Goal: Task Accomplishment & Management: Manage account settings

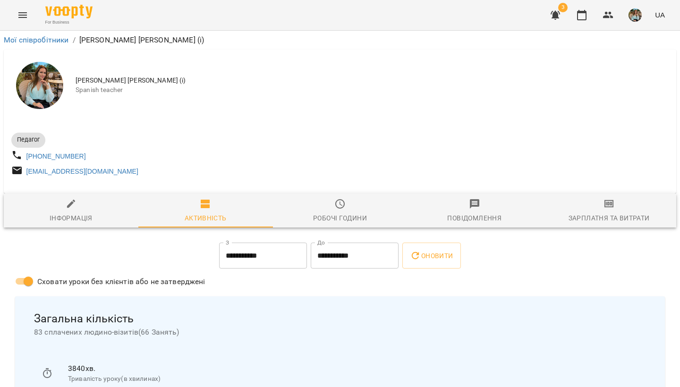
click at [638, 13] on img "button" at bounding box center [634, 14] width 13 height 13
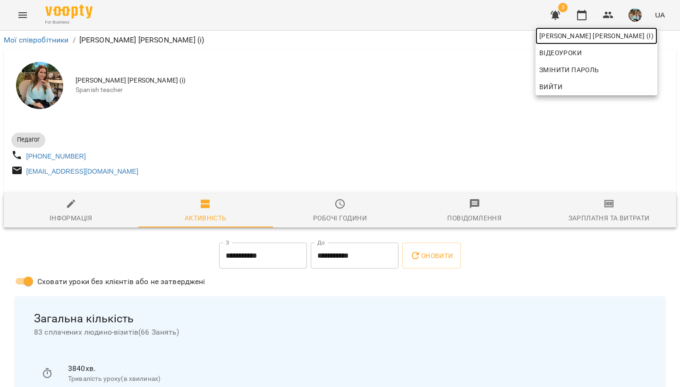
click at [626, 34] on span "[PERSON_NAME] [PERSON_NAME] (і)" at bounding box center [596, 35] width 114 height 11
click at [584, 17] on div at bounding box center [340, 193] width 680 height 387
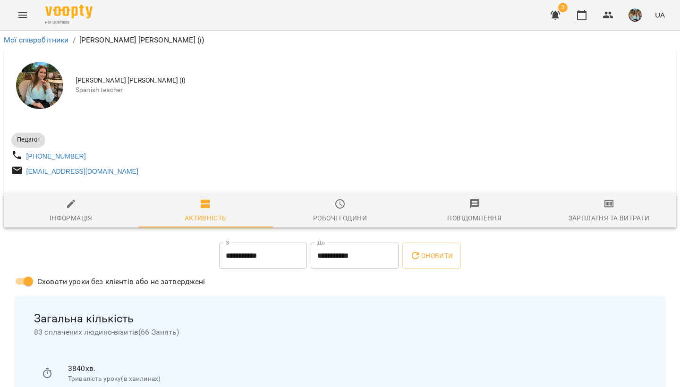
click at [631, 17] on img "button" at bounding box center [634, 14] width 13 height 13
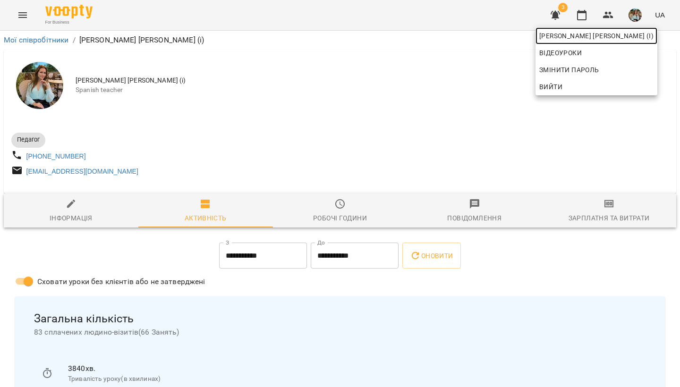
click at [621, 34] on span "[PERSON_NAME] [PERSON_NAME] (і)" at bounding box center [596, 35] width 114 height 11
click at [353, 98] on div at bounding box center [340, 193] width 680 height 387
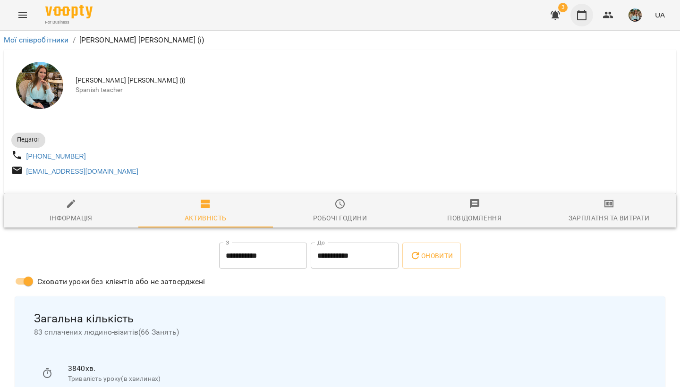
click at [583, 20] on icon "button" at bounding box center [581, 14] width 11 height 11
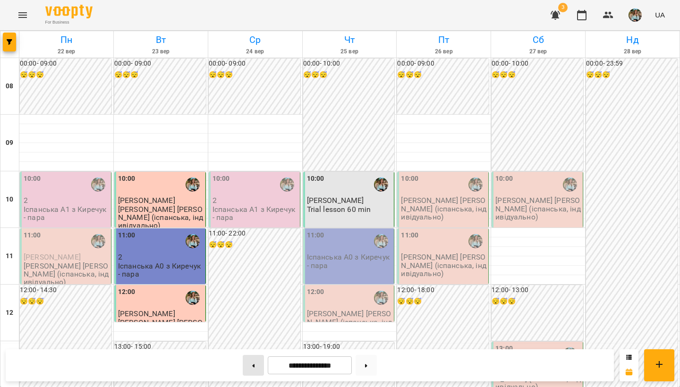
click at [251, 325] on button at bounding box center [253, 365] width 21 height 21
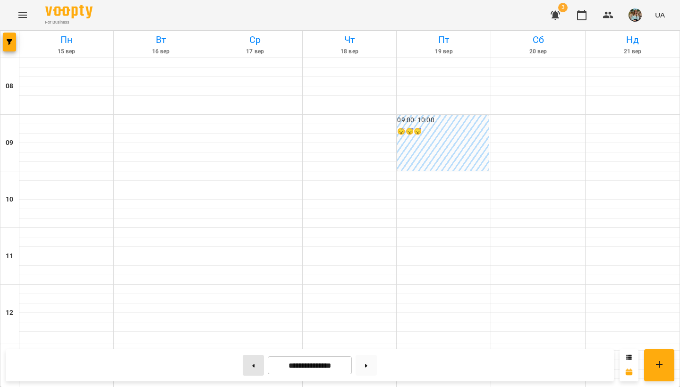
click at [251, 325] on button at bounding box center [253, 365] width 21 height 21
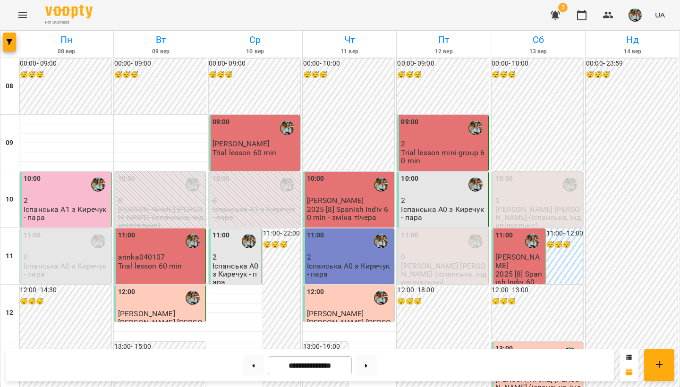
scroll to position [563, 0]
click at [370, 325] on button at bounding box center [365, 365] width 21 height 21
type input "**********"
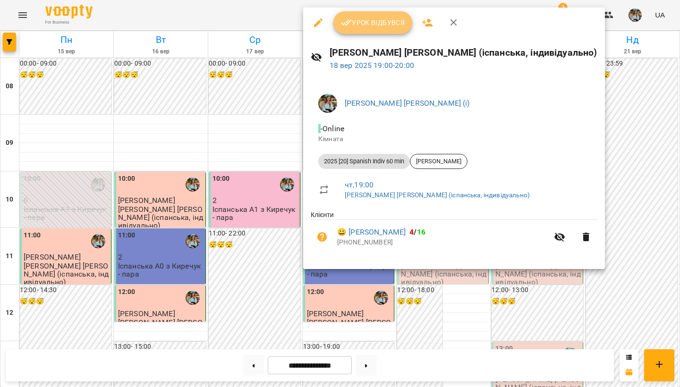
click at [363, 24] on span "Урок відбувся" at bounding box center [373, 22] width 64 height 11
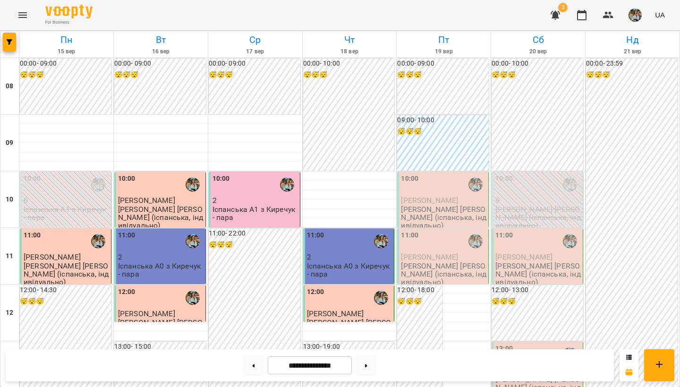
scroll to position [563, 0]
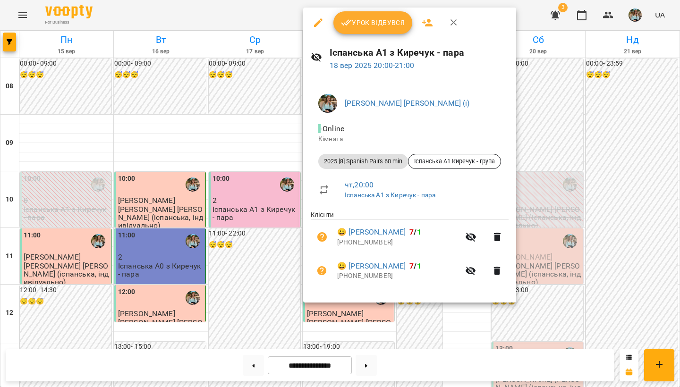
click at [376, 21] on span "Урок відбувся" at bounding box center [373, 22] width 64 height 11
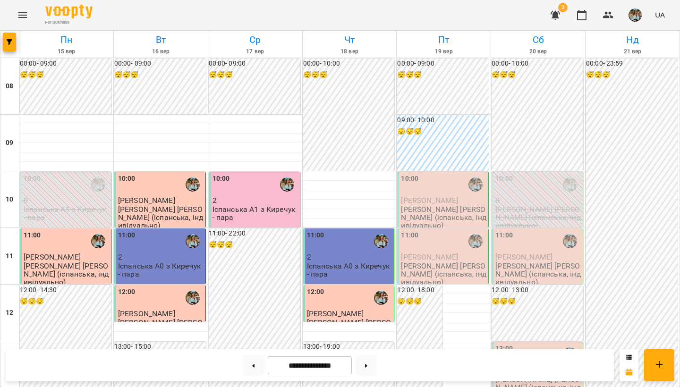
scroll to position [563, 0]
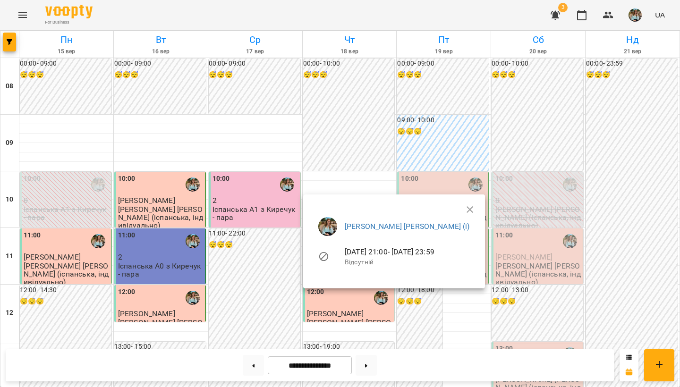
click at [266, 196] on div at bounding box center [340, 193] width 680 height 387
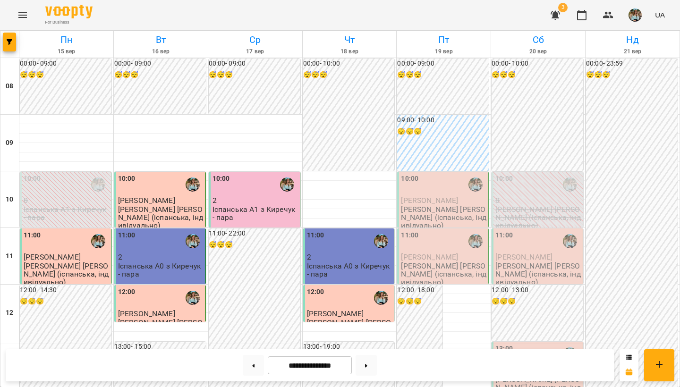
scroll to position [0, 0]
click at [636, 15] on img "button" at bounding box center [634, 14] width 13 height 13
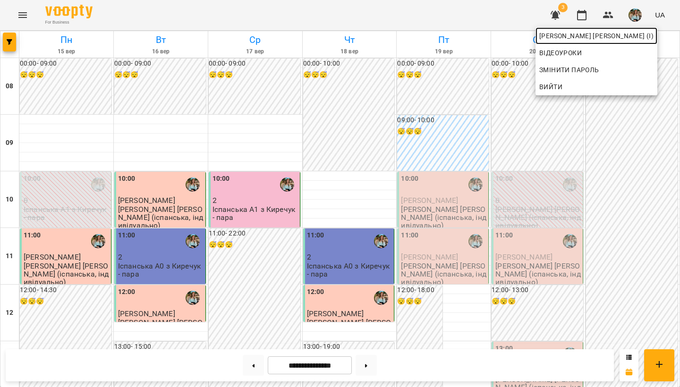
click at [590, 38] on span "[PERSON_NAME] [PERSON_NAME] (і)" at bounding box center [596, 35] width 114 height 11
click at [356, 126] on div at bounding box center [340, 193] width 680 height 387
